Goal: Information Seeking & Learning: Learn about a topic

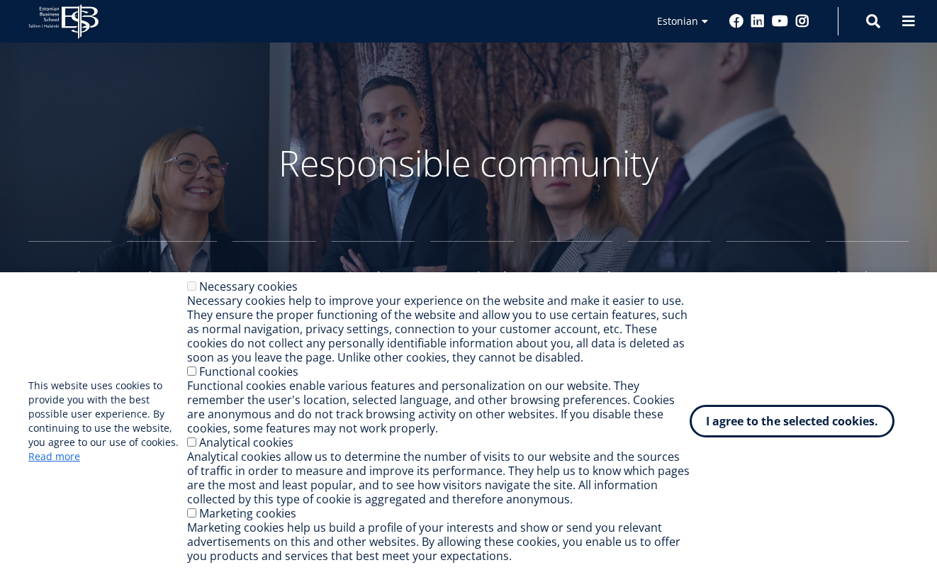
scroll to position [686, 0]
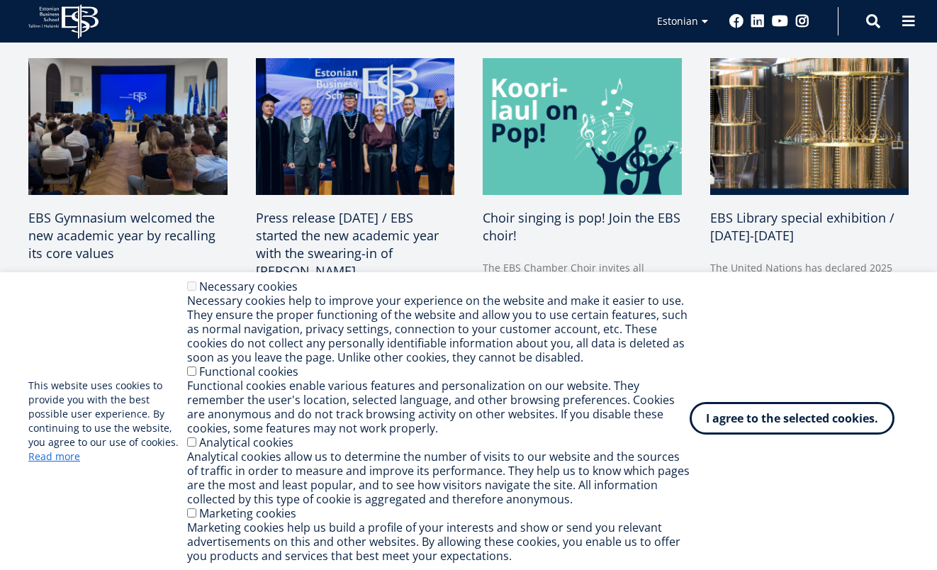
click at [776, 423] on font "I agree to the selected cookies." at bounding box center [792, 418] width 172 height 16
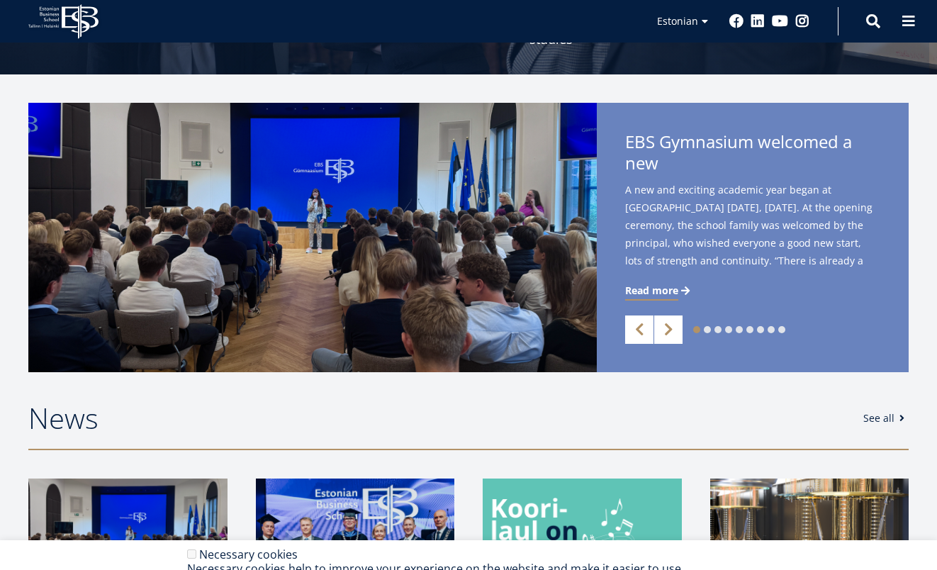
scroll to position [0, 0]
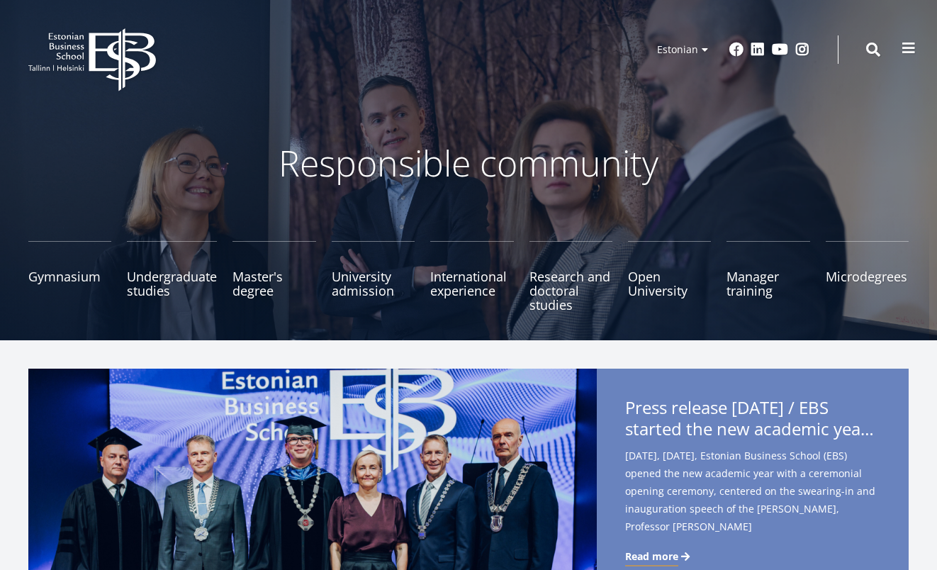
click at [917, 48] on button at bounding box center [909, 48] width 28 height 28
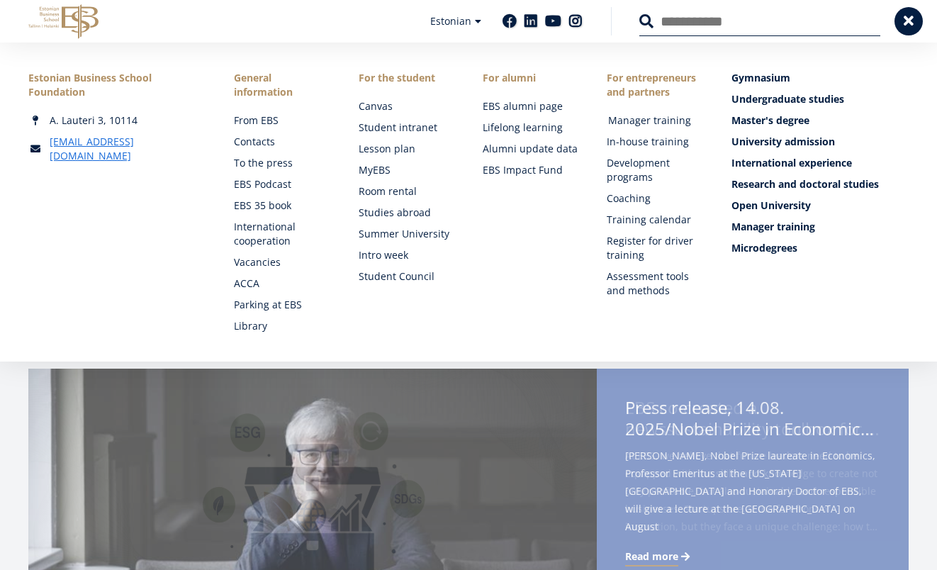
click at [620, 120] on font "Manager training" at bounding box center [649, 119] width 83 height 13
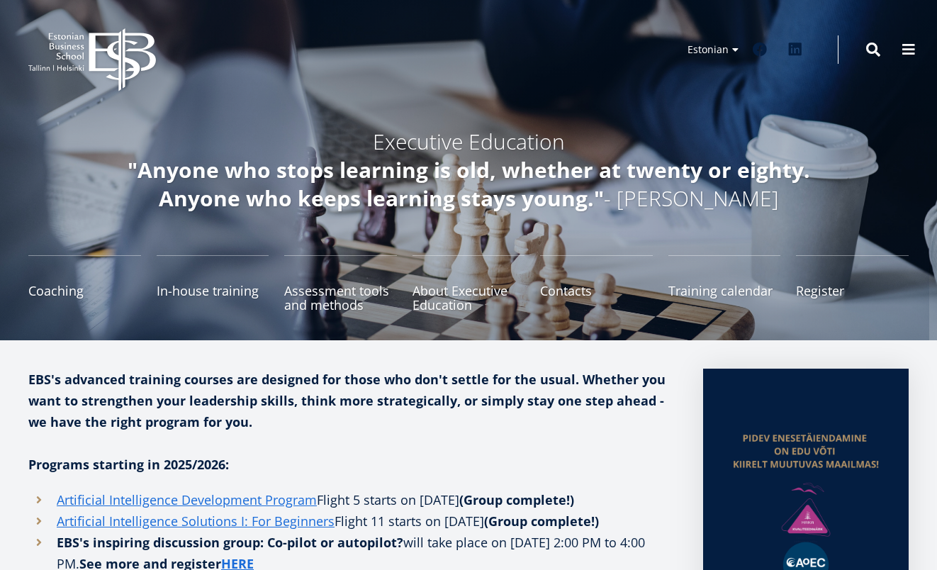
click at [920, 47] on button at bounding box center [909, 49] width 28 height 28
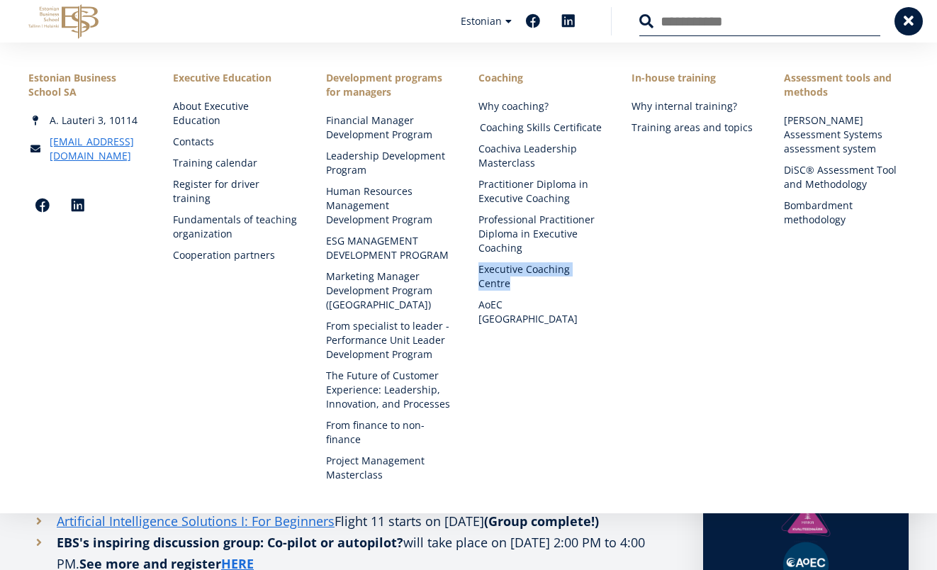
click at [501, 127] on font "Coaching Skills Certificate" at bounding box center [541, 127] width 122 height 13
